Goal: Task Accomplishment & Management: Manage account settings

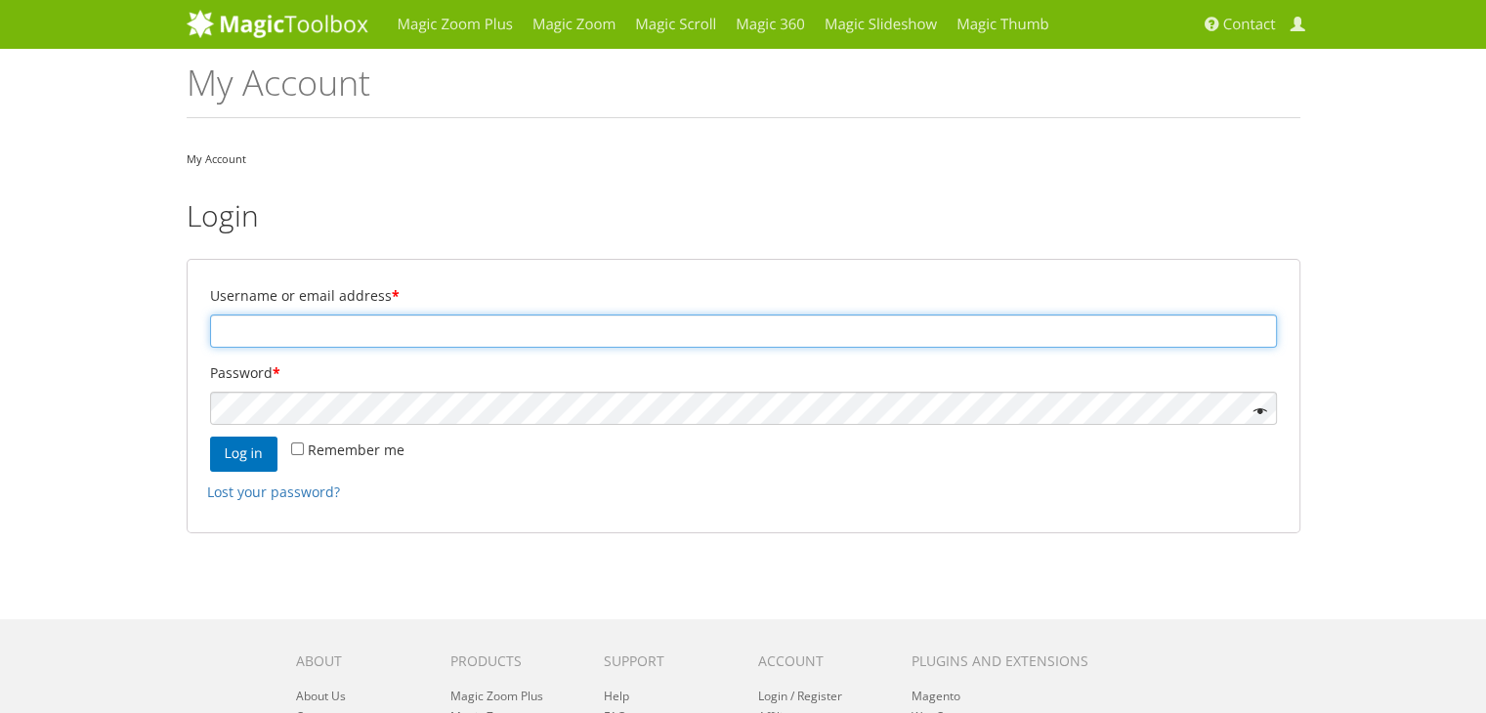
click at [571, 322] on input "Username or email address *" at bounding box center [743, 331] width 1067 height 33
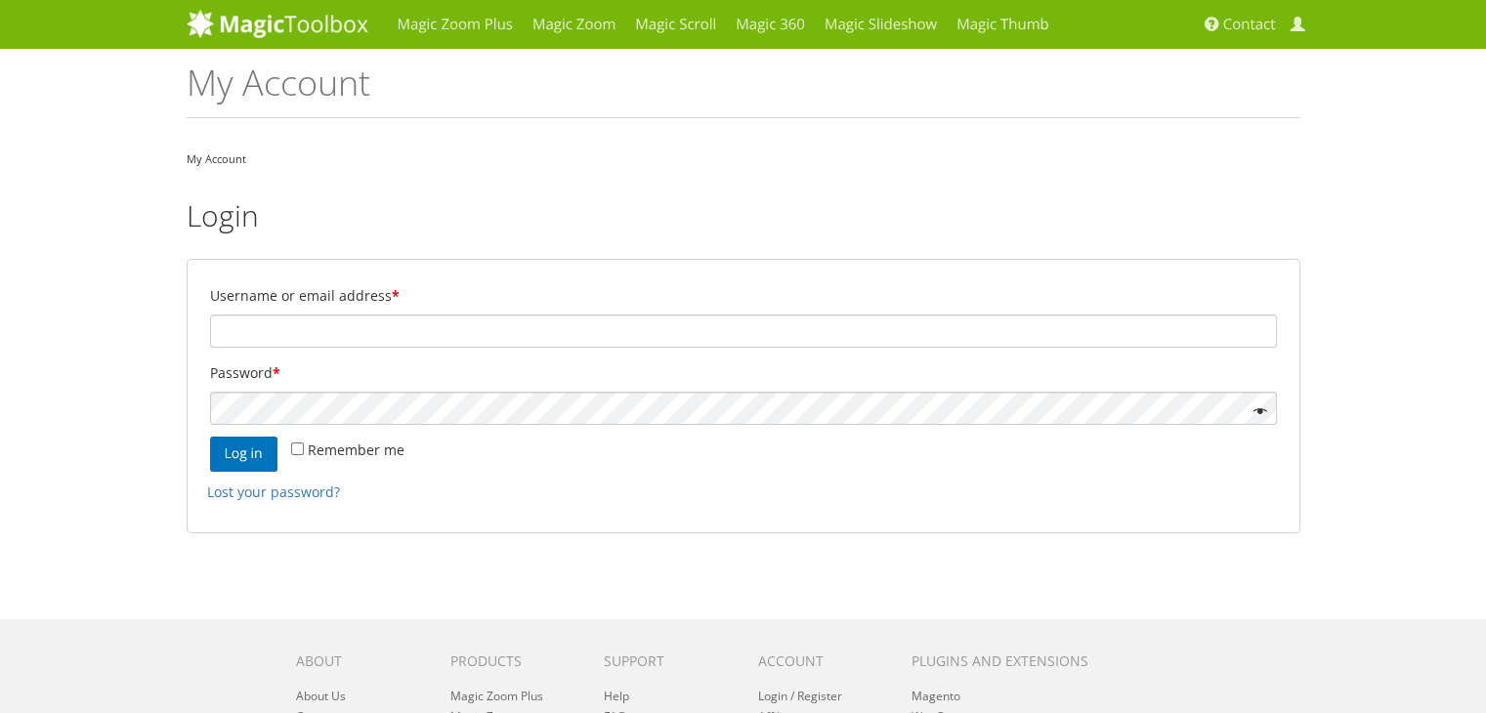
click at [190, 530] on form "Username or email address * Password * Remember me Log in Lost your password?" at bounding box center [744, 396] width 1114 height 274
click at [301, 494] on link "Lost your password?" at bounding box center [273, 492] width 133 height 19
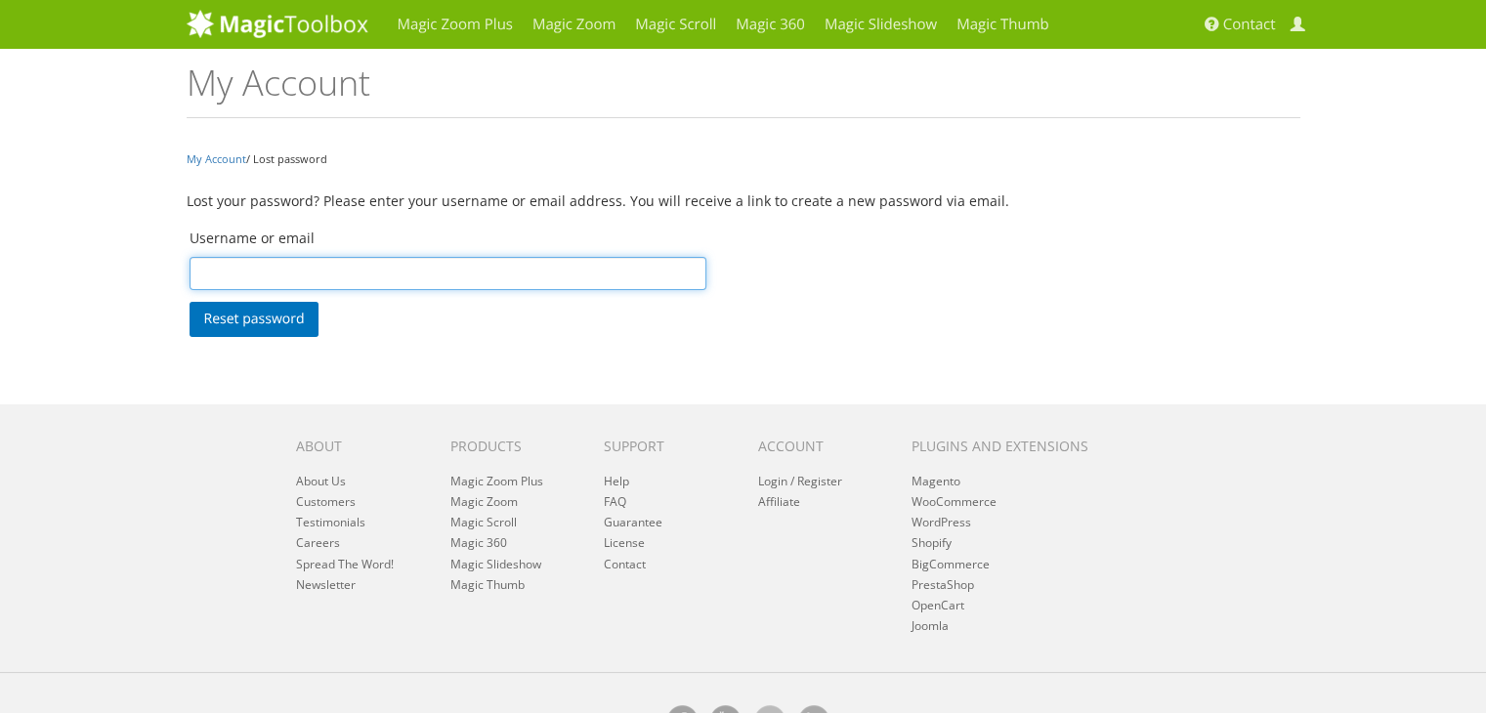
click at [375, 273] on input "Username or email" at bounding box center [448, 273] width 518 height 33
type input "asiddique@grandstores.ae"
click at [189, 302] on button "Reset password" at bounding box center [254, 319] width 130 height 35
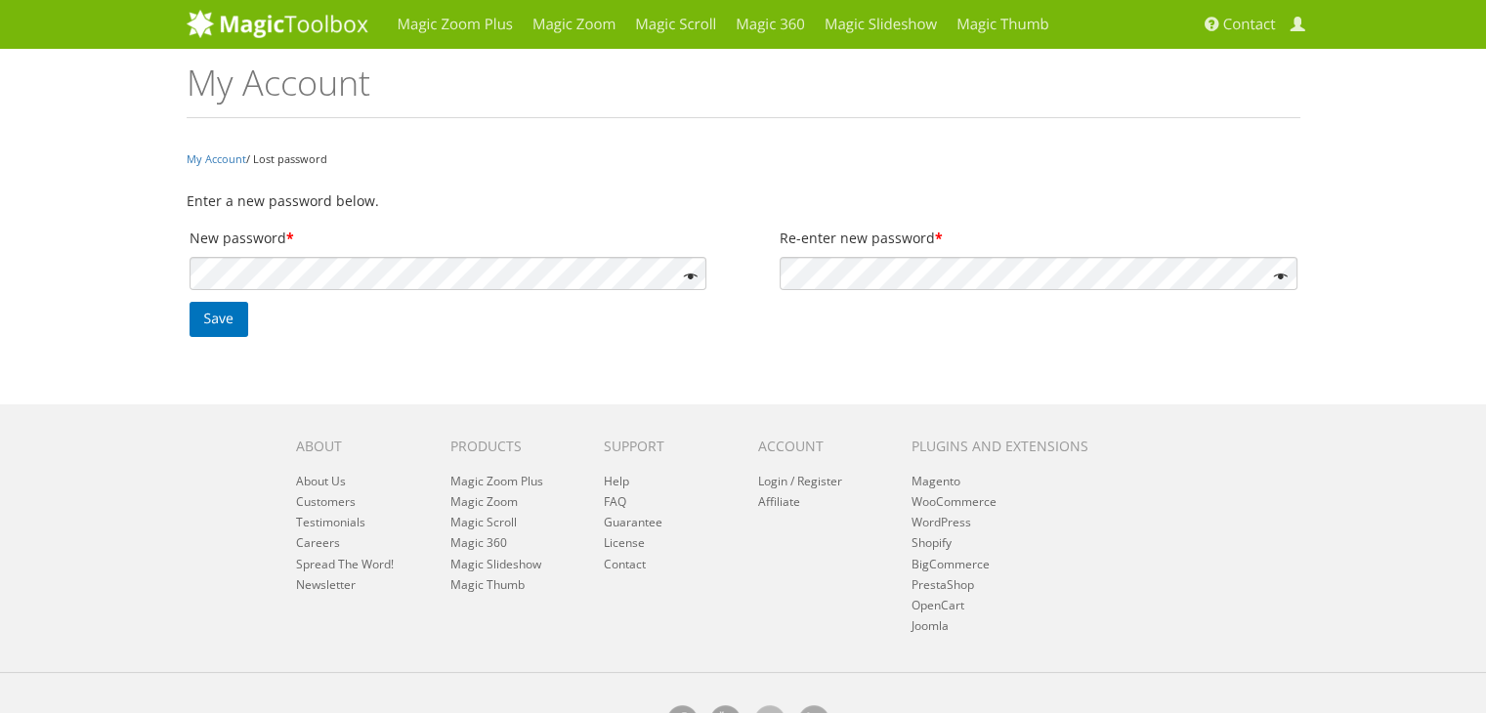
click at [113, 323] on div "Magic Zoom Plus Magic Zoom Magic Scroll Magic 360 Magic Slideshow Magic Thumb" at bounding box center [743, 386] width 1486 height 773
click at [220, 326] on button "Save" at bounding box center [218, 319] width 59 height 35
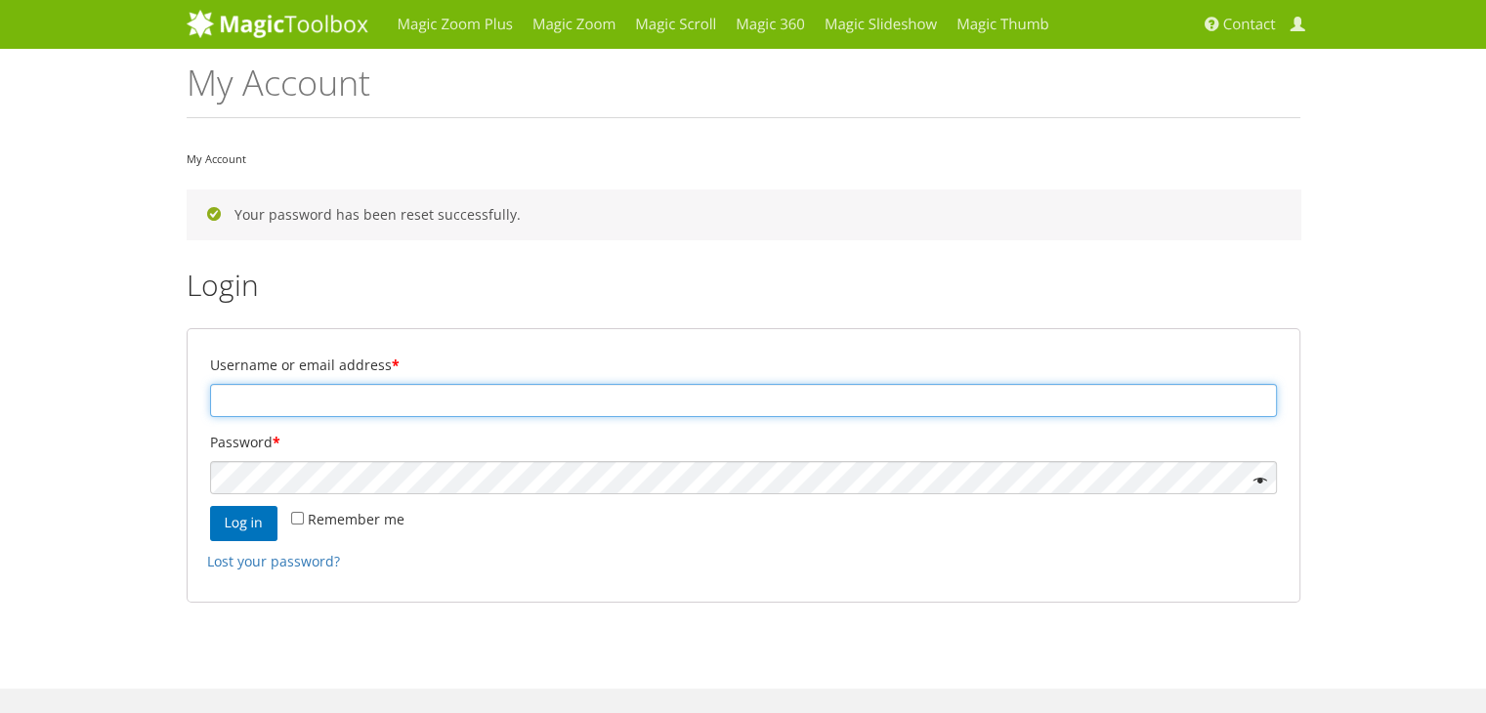
click at [506, 396] on input "Username or email address *" at bounding box center [743, 400] width 1067 height 33
drag, startPoint x: 506, startPoint y: 396, endPoint x: 518, endPoint y: 392, distance: 12.4
click at [506, 396] on input "Username or email address *" at bounding box center [743, 400] width 1067 height 33
click at [603, 393] on input "Username or email address *" at bounding box center [743, 400] width 1067 height 33
type input "asiddique@grandstores.ae"
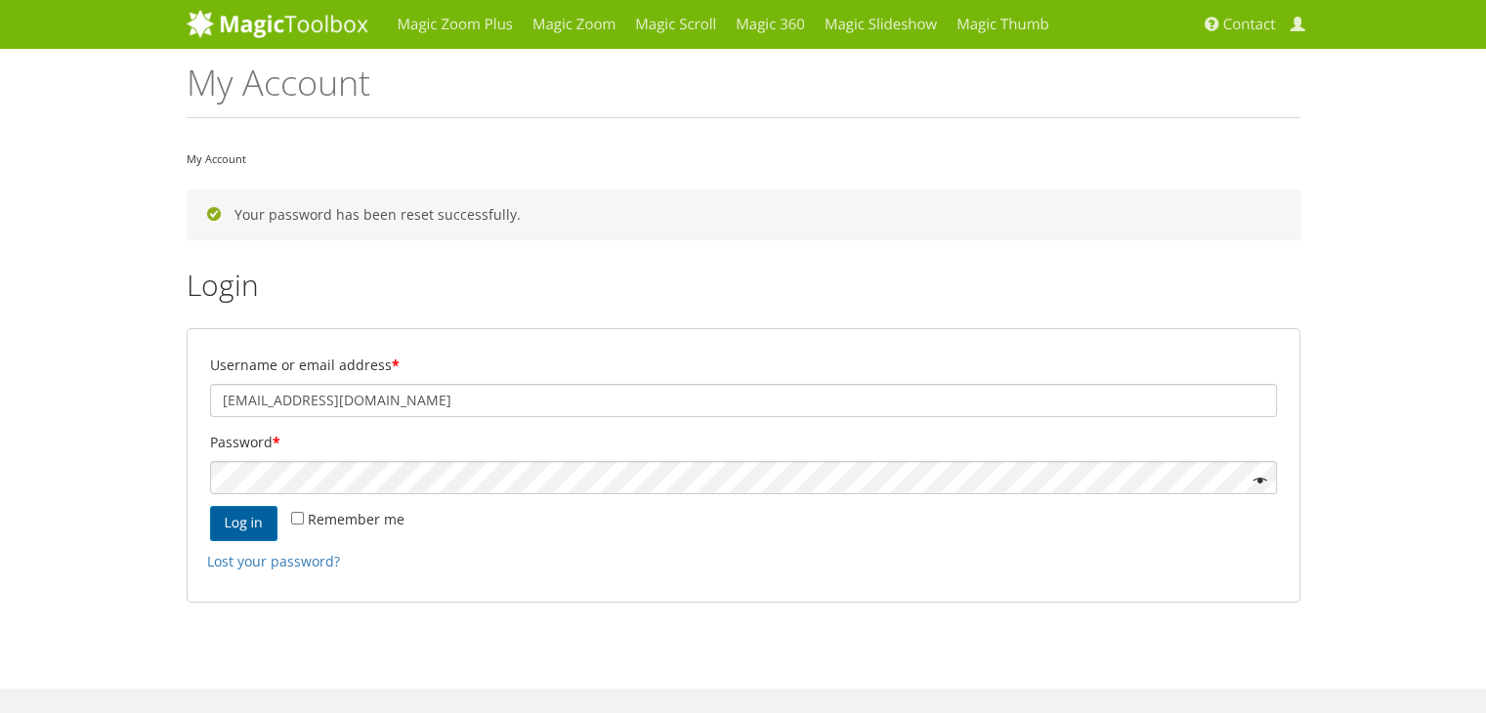
click at [273, 528] on button "Log in" at bounding box center [243, 523] width 67 height 35
type button "Log in"
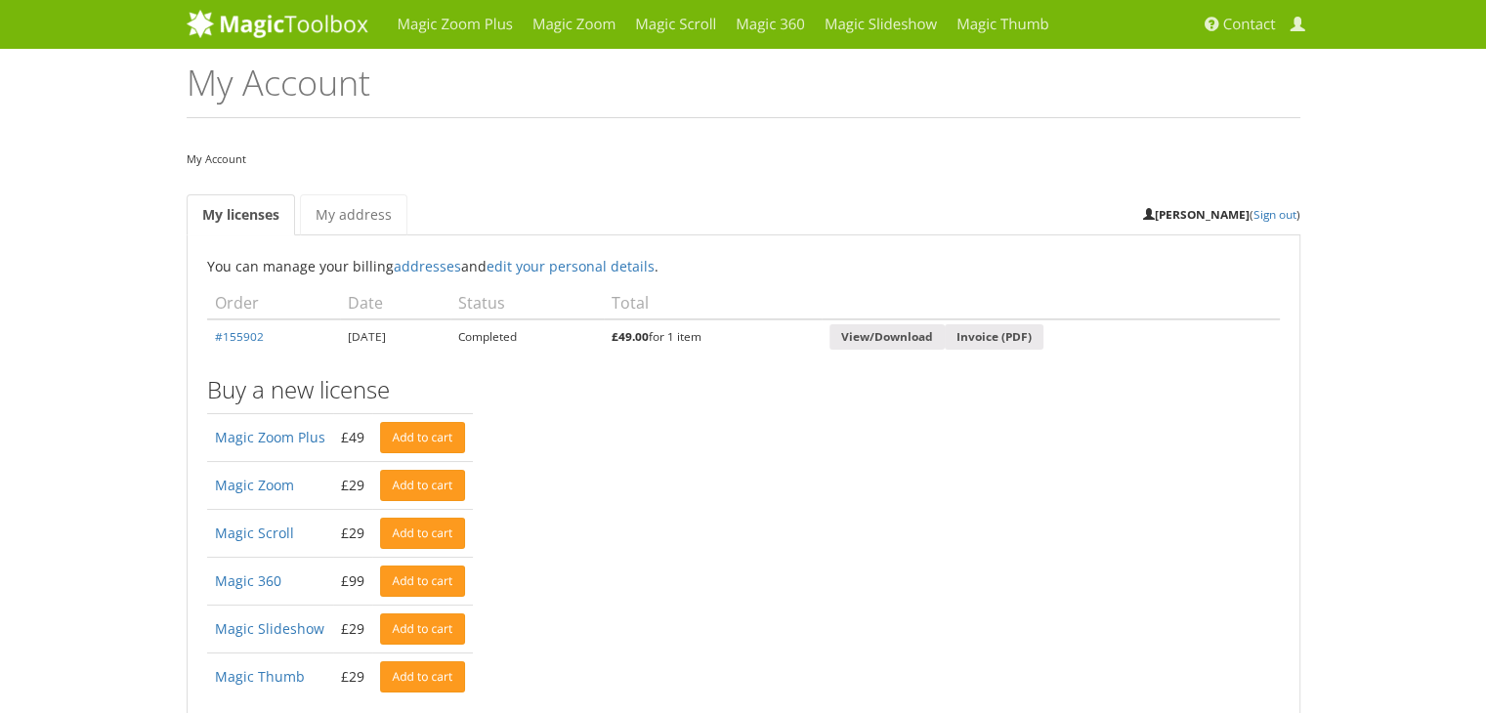
click at [98, 407] on div "Magic Zoom Plus Magic Zoom Magic Scroll Magic 360 Magic Slideshow Magic Thumb" at bounding box center [743, 578] width 1486 height 1157
